Goal: Communication & Community: Answer question/provide support

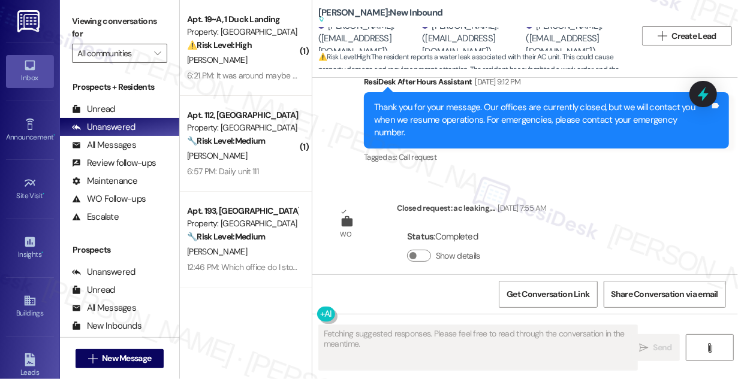
scroll to position [8959, 0]
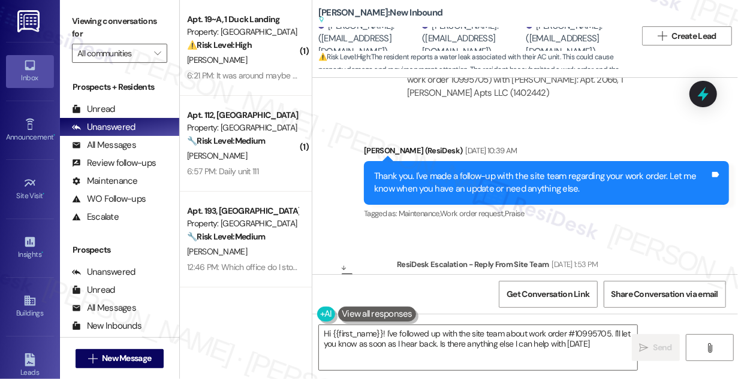
type textarea "Hi {{first_name}}! I've followed up with the site team about work order #109957…"
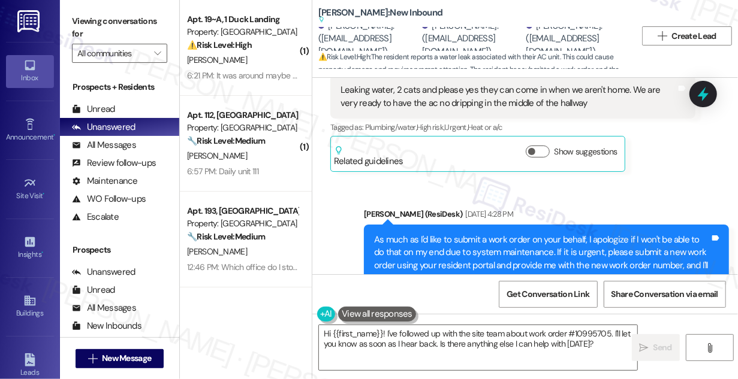
scroll to position [8250, 0]
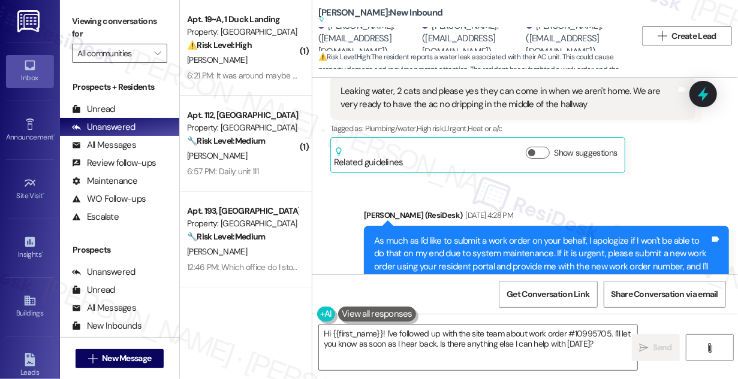
click at [484, 235] on div "As much as I'd like to submit a work order on your behalf, I apologize if I won…" at bounding box center [542, 261] width 336 height 52
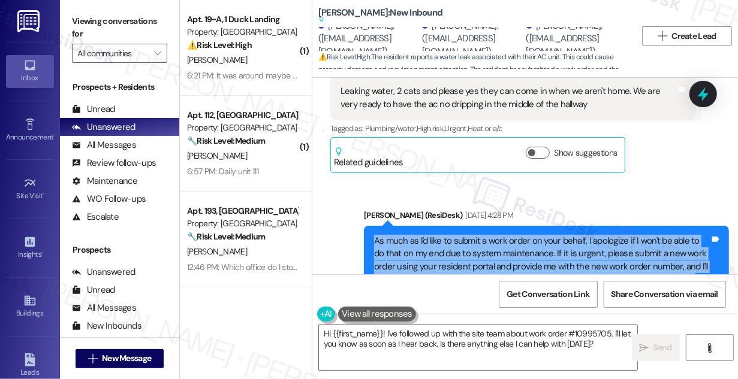
click at [484, 235] on div "As much as I'd like to submit a work order on your behalf, I apologize if I won…" at bounding box center [542, 261] width 336 height 52
click at [504, 235] on div "As much as I'd like to submit a work order on your behalf, I apologize if I won…" at bounding box center [542, 261] width 336 height 52
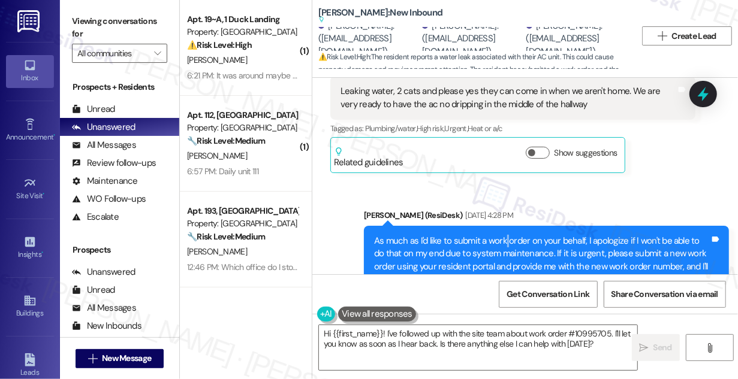
click at [504, 235] on div "As much as I'd like to submit a work order on your behalf, I apologize if I won…" at bounding box center [542, 261] width 336 height 52
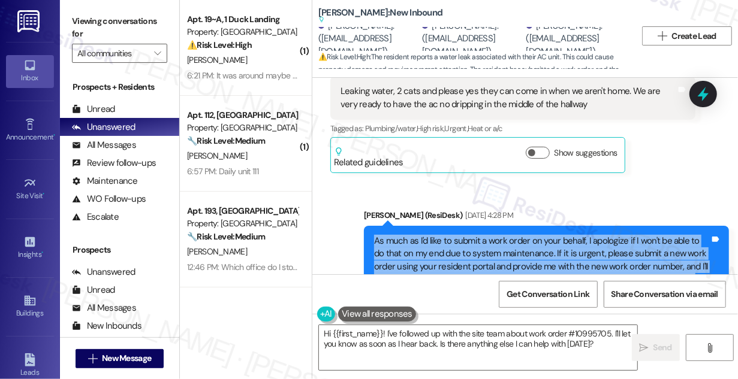
click at [504, 235] on div "As much as I'd like to submit a work order on your behalf, I apologize if I won…" at bounding box center [542, 261] width 336 height 52
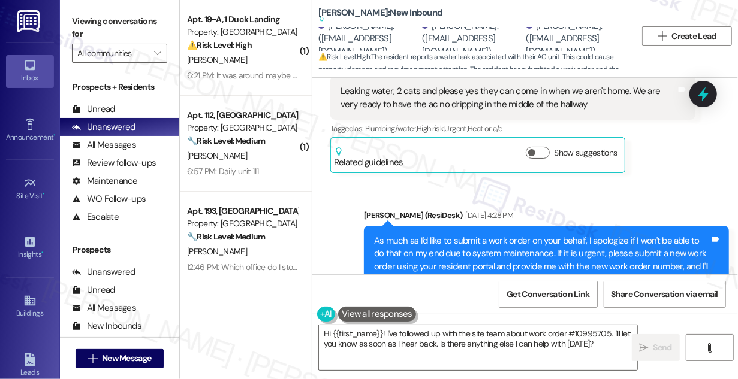
click at [346, 182] on div "Sent via SMS [PERSON_NAME] (ResiDesk) [DATE] 4:28 PM As much as I'd like to sub…" at bounding box center [525, 252] width 426 height 140
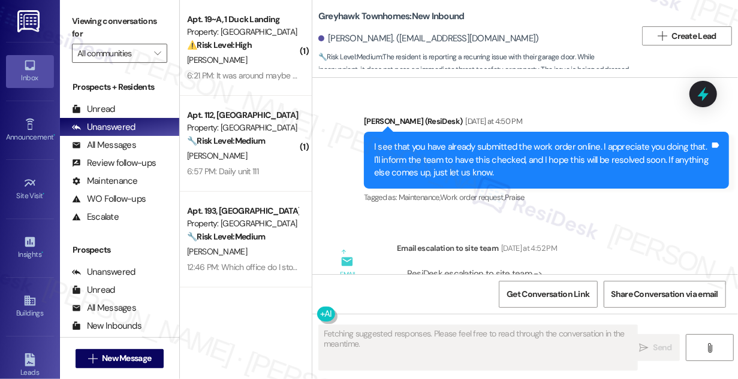
scroll to position [1194, 0]
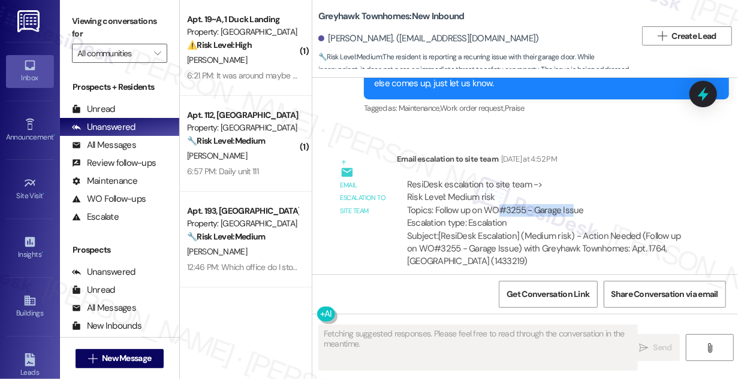
drag, startPoint x: 494, startPoint y: 200, endPoint x: 570, endPoint y: 197, distance: 76.2
click at [570, 197] on div "ResiDesk escalation to site team -> Risk Level: Medium risk Topics: Follow up o…" at bounding box center [546, 205] width 278 height 52
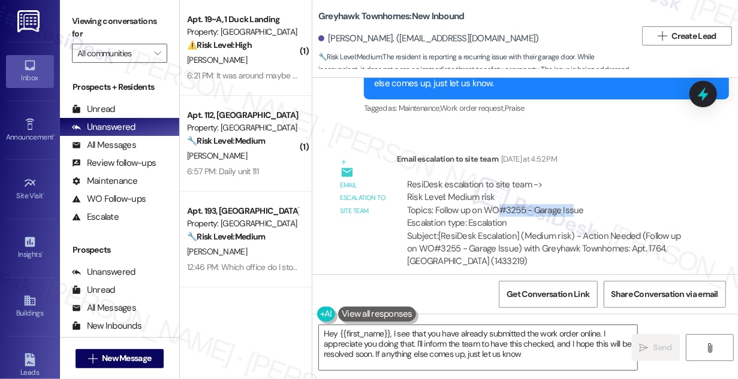
type textarea "Hey {{first_name}}, I see that you have already submitted the work order online…"
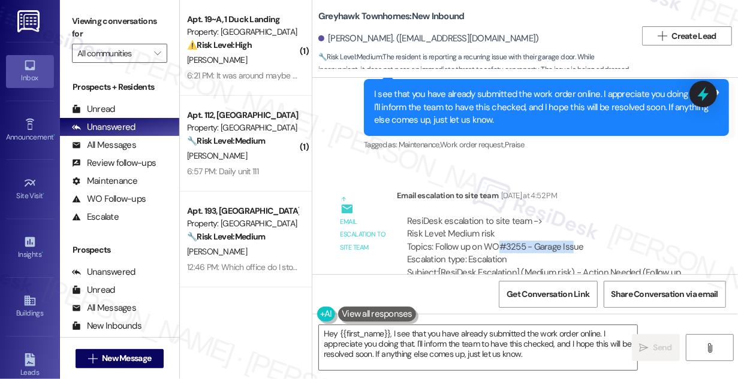
scroll to position [1084, 0]
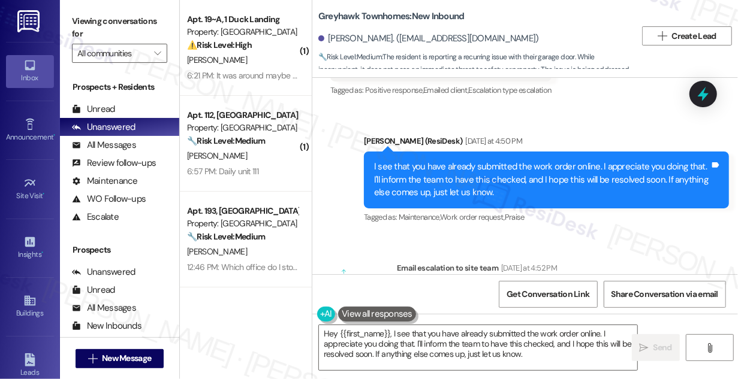
click at [425, 161] on div "I see that you have already submitted the work order online. I appreciate you d…" at bounding box center [542, 180] width 336 height 38
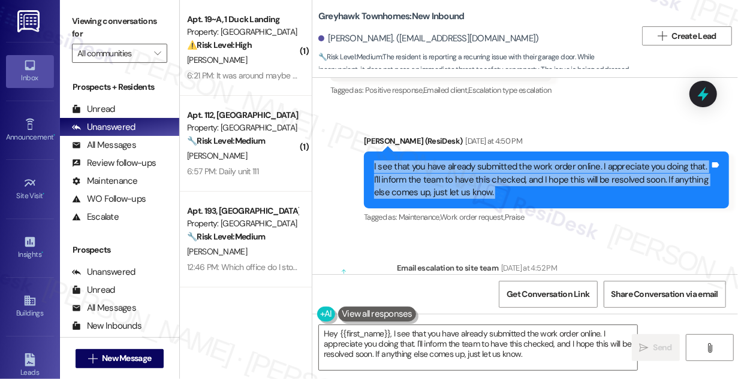
click at [425, 161] on div "I see that you have already submitted the work order online. I appreciate you d…" at bounding box center [542, 180] width 336 height 38
click at [471, 161] on div "I see that you have already submitted the work order online. I appreciate you d…" at bounding box center [542, 180] width 336 height 38
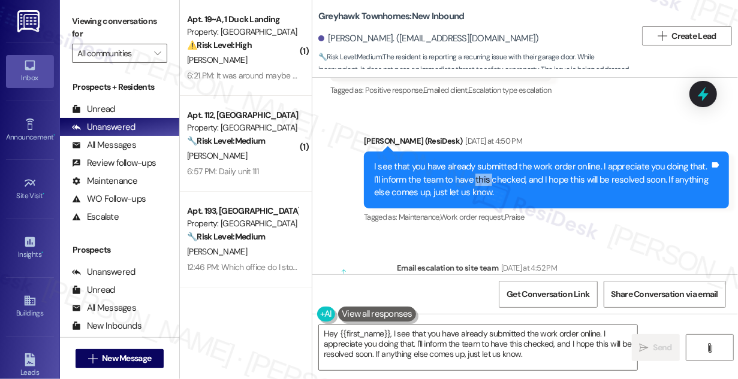
click at [471, 161] on div "I see that you have already submitted the work order online. I appreciate you d…" at bounding box center [542, 180] width 336 height 38
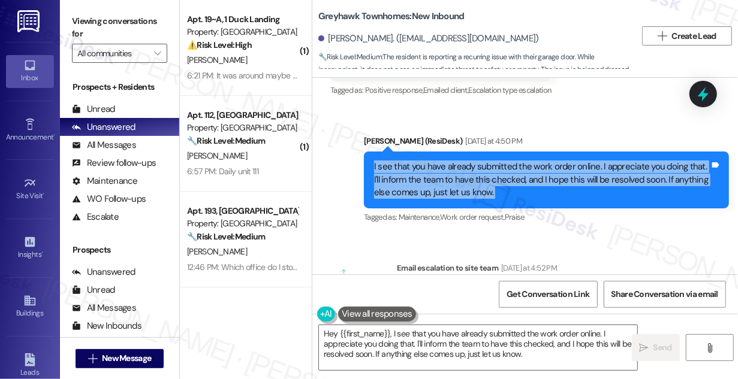
click at [471, 161] on div "I see that you have already submitted the work order online. I appreciate you d…" at bounding box center [542, 180] width 336 height 38
click at [470, 170] on div "I see that you have already submitted the work order online. I appreciate you d…" at bounding box center [542, 180] width 336 height 38
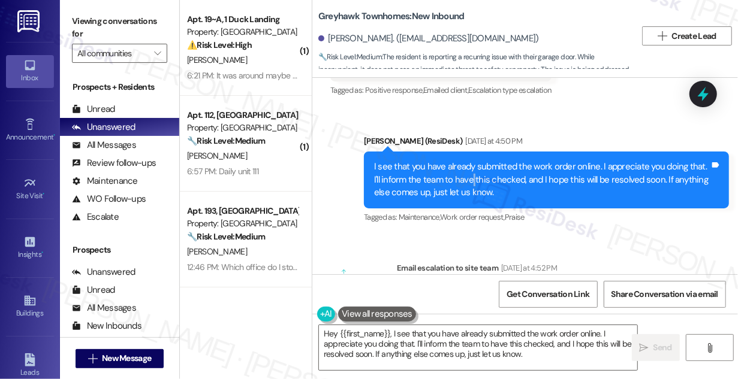
click at [470, 170] on div "I see that you have already submitted the work order online. I appreciate you d…" at bounding box center [542, 180] width 336 height 38
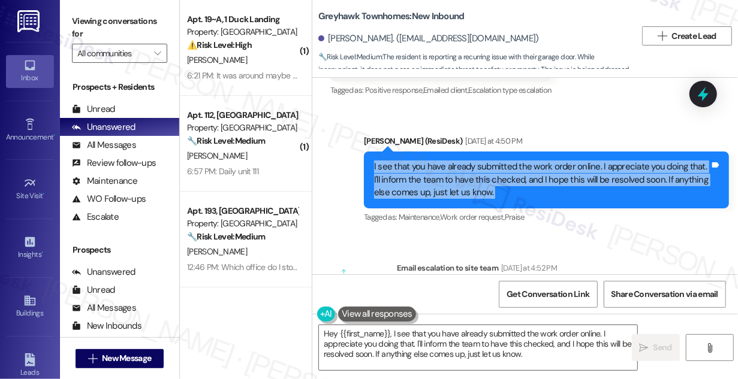
click at [470, 170] on div "I see that you have already submitted the work order online. I appreciate you d…" at bounding box center [542, 180] width 336 height 38
click at [512, 161] on div "I see that you have already submitted the work order online. I appreciate you d…" at bounding box center [542, 180] width 336 height 38
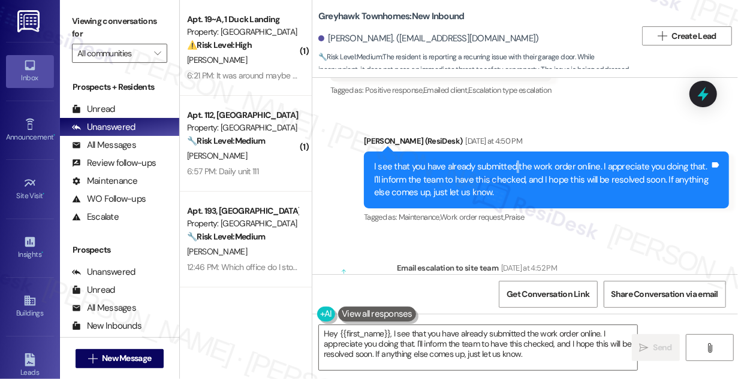
click at [512, 161] on div "I see that you have already submitted the work order online. I appreciate you d…" at bounding box center [542, 180] width 336 height 38
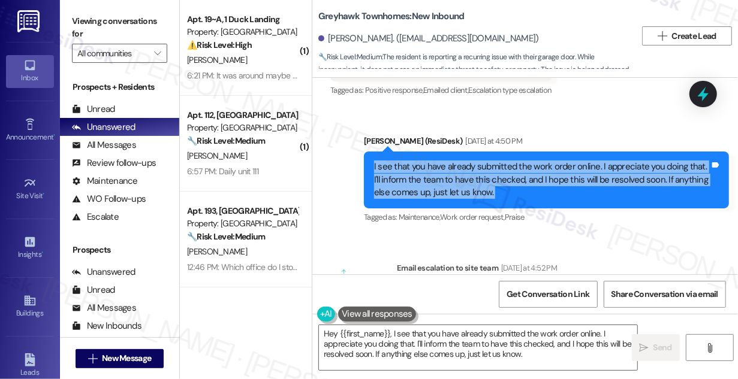
click at [512, 161] on div "I see that you have already submitted the work order online. I appreciate you d…" at bounding box center [542, 180] width 336 height 38
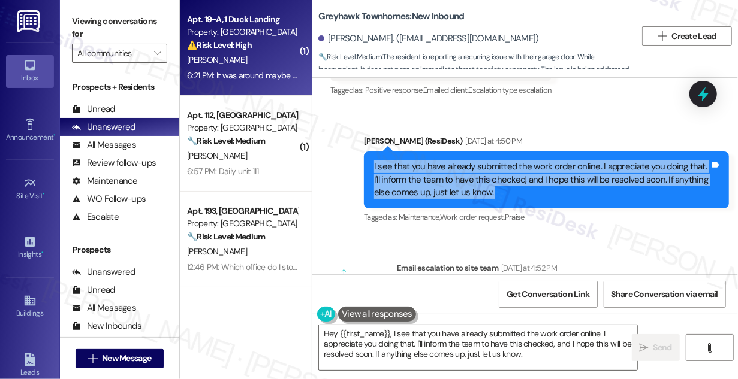
scroll to position [1194, 0]
